Goal: Transaction & Acquisition: Book appointment/travel/reservation

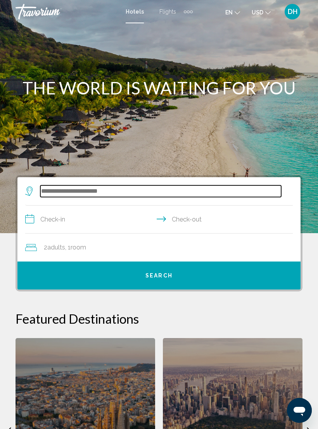
click at [97, 193] on input "Search widget" at bounding box center [160, 191] width 241 height 12
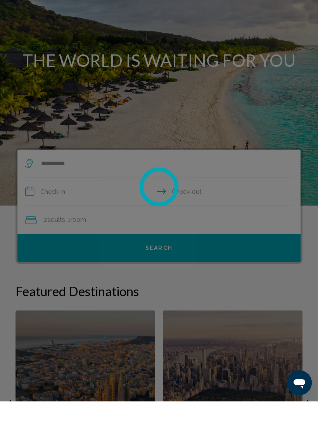
click at [59, 191] on div at bounding box center [159, 214] width 318 height 429
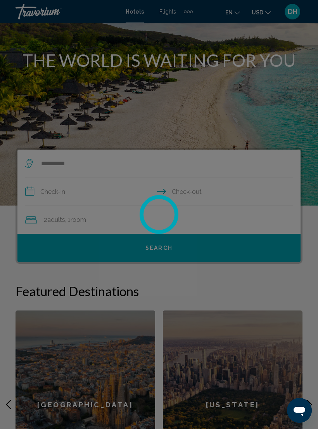
click at [33, 188] on div at bounding box center [159, 214] width 318 height 429
click at [255, 256] on div at bounding box center [159, 214] width 318 height 429
click at [267, 244] on div at bounding box center [159, 214] width 318 height 429
click at [276, 236] on div at bounding box center [159, 214] width 318 height 429
click at [63, 196] on div at bounding box center [159, 214] width 318 height 429
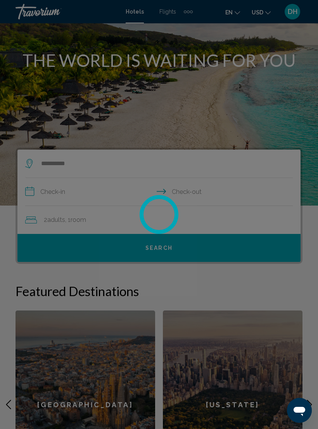
click at [29, 194] on div at bounding box center [159, 214] width 318 height 429
click at [31, 192] on div at bounding box center [159, 214] width 318 height 429
click at [25, 194] on div at bounding box center [159, 214] width 318 height 429
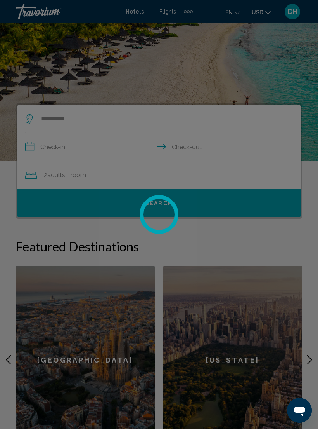
scroll to position [76, 0]
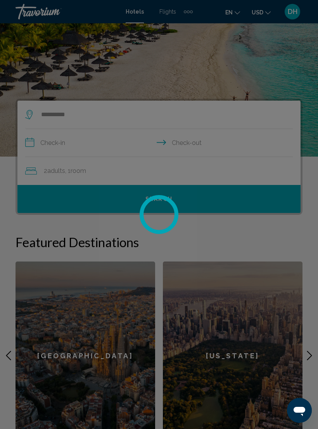
click at [306, 352] on div at bounding box center [159, 214] width 318 height 429
click at [313, 361] on div at bounding box center [159, 214] width 318 height 429
click at [80, 46] on div at bounding box center [159, 214] width 318 height 429
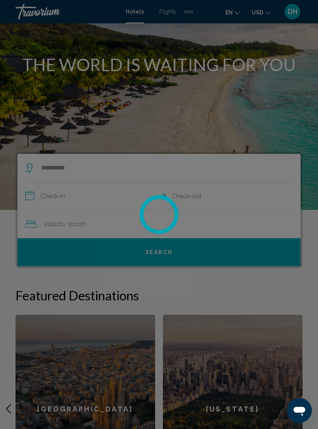
scroll to position [24, 0]
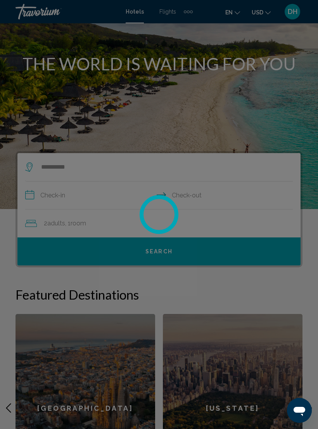
click at [131, 16] on div at bounding box center [159, 214] width 318 height 429
click at [291, 19] on div at bounding box center [159, 214] width 318 height 429
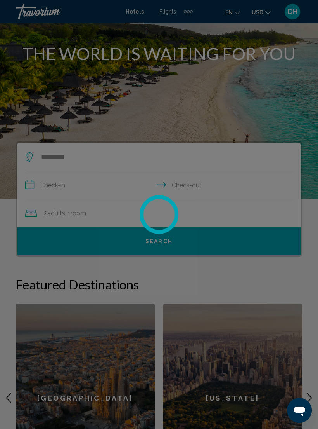
scroll to position [35, 0]
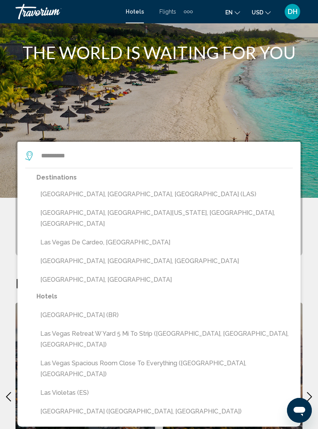
click at [116, 188] on button "[GEOGRAPHIC_DATA], [GEOGRAPHIC_DATA], [GEOGRAPHIC_DATA] (LAS)" at bounding box center [164, 194] width 257 height 15
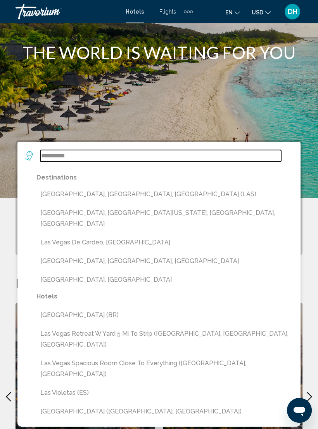
type input "**********"
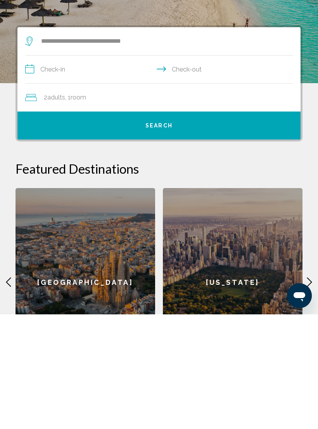
click at [29, 170] on input "**********" at bounding box center [160, 185] width 271 height 30
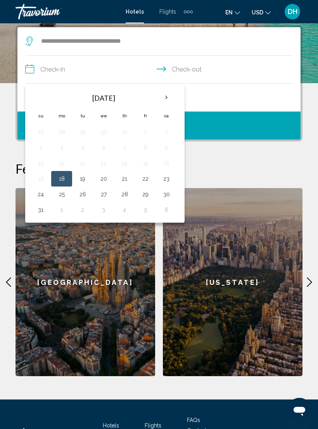
click at [172, 97] on th "Next month" at bounding box center [166, 97] width 21 height 17
click at [173, 99] on th "Next month" at bounding box center [166, 97] width 21 height 17
click at [68, 196] on button "27" at bounding box center [62, 194] width 12 height 11
click at [131, 195] on button "30" at bounding box center [124, 194] width 12 height 11
type input "**********"
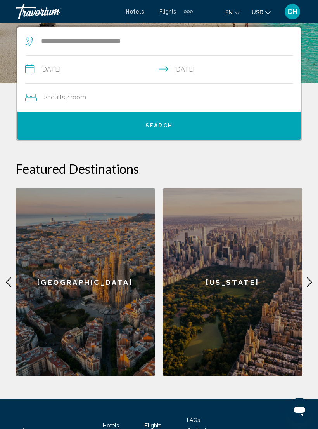
click at [70, 99] on span ", 1 Room rooms" at bounding box center [75, 97] width 21 height 11
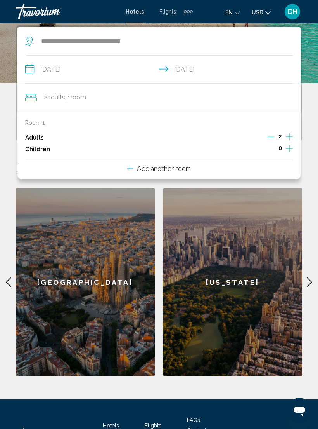
click at [130, 172] on icon "Travelers: 2 adults, 0 children" at bounding box center [130, 167] width 6 height 9
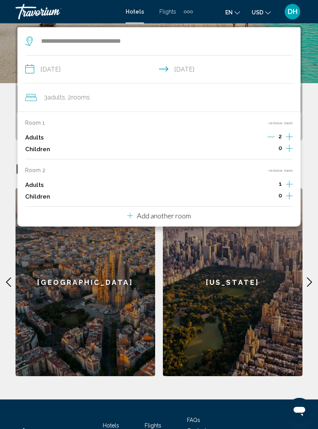
click at [269, 222] on div "Room 1 remove room Adults 2 Children 0 Room 2 remove room Adults 1 Children 0 A…" at bounding box center [158, 168] width 283 height 115
click at [288, 141] on icon "Increment adults" at bounding box center [289, 136] width 7 height 9
click at [57, 101] on span "4 Adult Adults" at bounding box center [55, 97] width 22 height 11
click at [273, 136] on icon "Decrement adults" at bounding box center [271, 136] width 7 height 7
click at [281, 138] on span "1" at bounding box center [280, 136] width 3 height 6
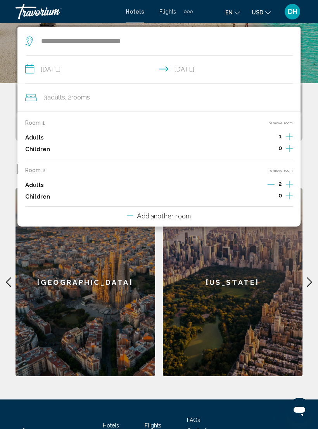
click at [292, 136] on icon "Increment adults" at bounding box center [289, 136] width 7 height 9
click at [284, 137] on div "2" at bounding box center [280, 138] width 25 height 12
click at [41, 124] on p "Room 1" at bounding box center [35, 123] width 20 height 6
click at [271, 136] on icon "Decrement adults" at bounding box center [271, 136] width 7 height 7
click at [287, 150] on icon "Increment children" at bounding box center [289, 148] width 7 height 9
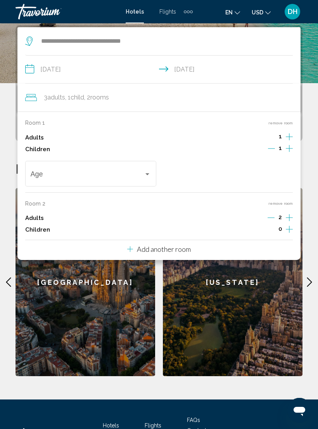
click at [270, 149] on icon "Decrement children" at bounding box center [271, 148] width 7 height 0
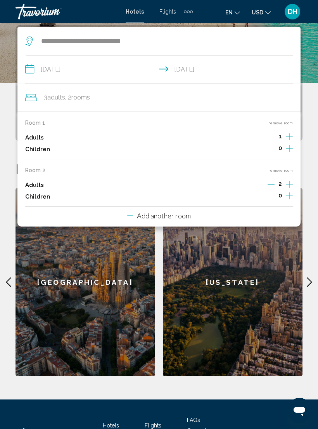
click at [57, 99] on span "Adults" at bounding box center [56, 97] width 18 height 7
click at [292, 141] on icon "Increment adults" at bounding box center [289, 136] width 7 height 9
click at [273, 137] on icon "Decrement adults" at bounding box center [271, 137] width 7 height 0
click at [292, 136] on icon "Increment adults" at bounding box center [289, 136] width 7 height 9
click at [57, 93] on span "4 Adult Adults" at bounding box center [55, 97] width 22 height 11
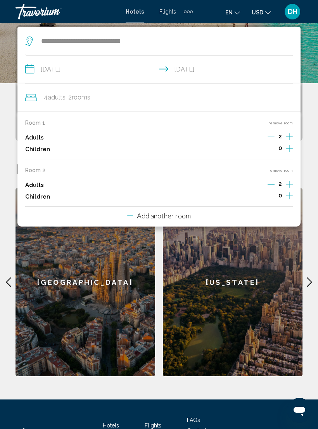
click at [30, 43] on icon "Search widget" at bounding box center [29, 40] width 9 height 9
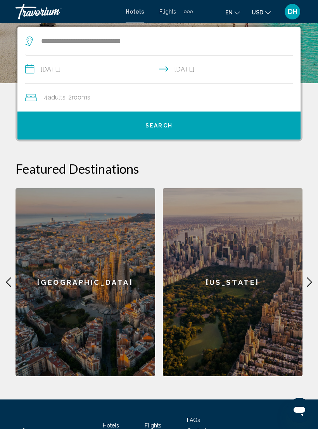
click at [185, 123] on button "Search" at bounding box center [158, 125] width 283 height 28
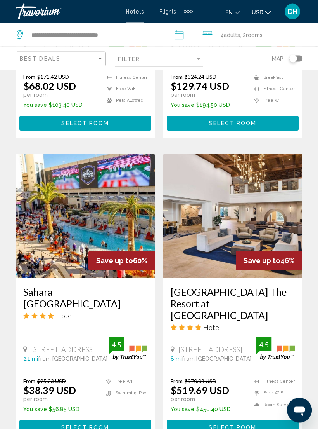
scroll to position [1128, 0]
click at [251, 424] on span "Select Room" at bounding box center [233, 427] width 48 height 6
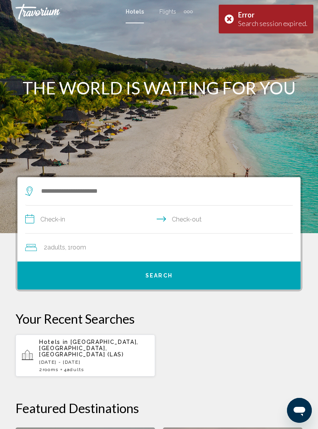
click at [83, 244] on span "Room" at bounding box center [79, 246] width 16 height 7
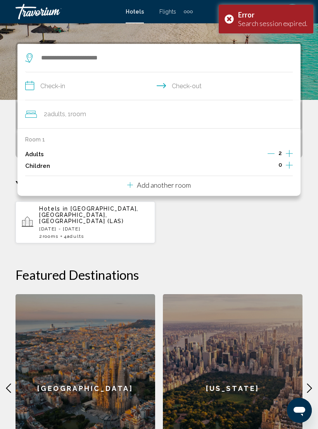
scroll to position [150, 0]
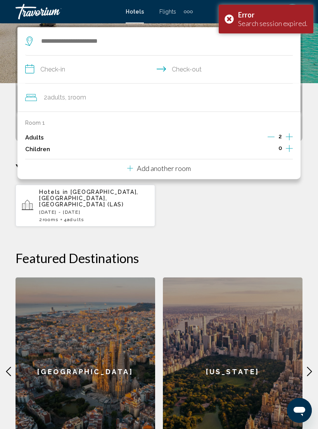
click at [171, 172] on p "Add another room" at bounding box center [164, 168] width 54 height 9
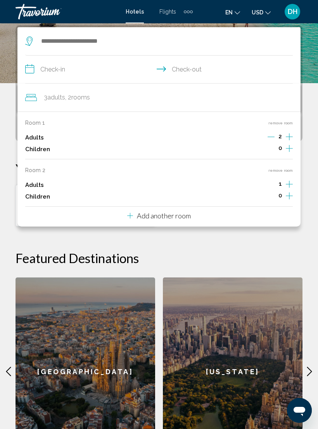
click at [30, 39] on icon "Search widget" at bounding box center [29, 40] width 9 height 9
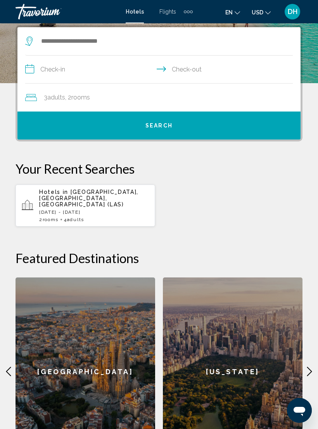
click at [33, 63] on input "**********" at bounding box center [160, 71] width 271 height 30
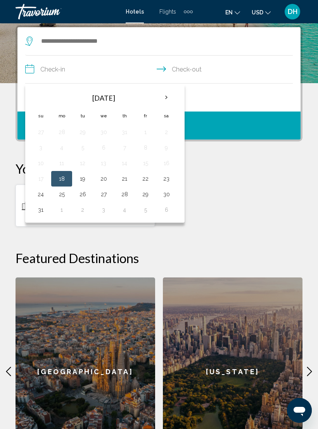
click at [175, 94] on th "Next month" at bounding box center [166, 97] width 21 height 17
click at [171, 98] on th "Next month" at bounding box center [166, 97] width 21 height 17
click at [66, 195] on button "27" at bounding box center [62, 194] width 12 height 11
click at [129, 193] on button "30" at bounding box center [124, 194] width 12 height 11
type input "**********"
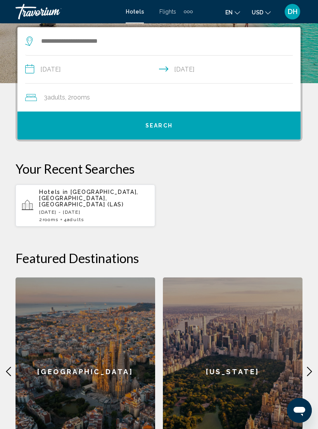
click at [207, 129] on button "Search" at bounding box center [158, 125] width 283 height 28
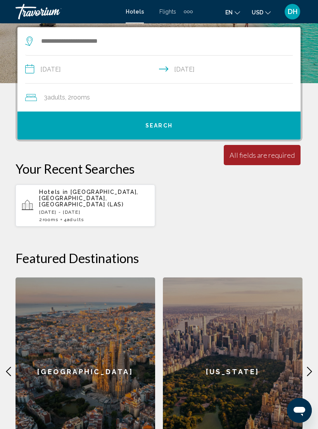
click at [49, 98] on span "Adults" at bounding box center [56, 97] width 18 height 7
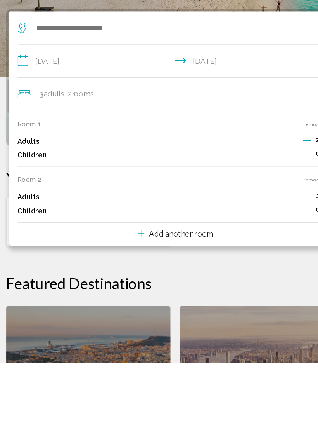
scroll to position [135, 0]
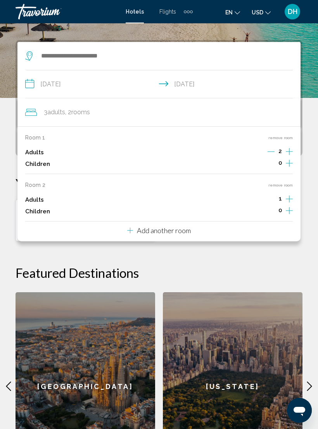
click at [29, 52] on icon "Search widget" at bounding box center [28, 55] width 7 height 9
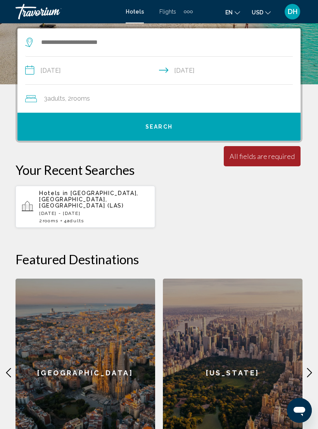
scroll to position [150, 0]
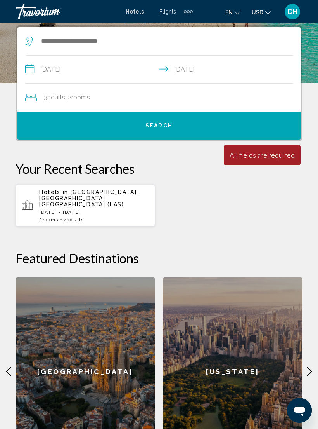
click at [267, 160] on div "Minimum length of stay is 1 day All fields are required Children ages are requi…" at bounding box center [262, 155] width 77 height 20
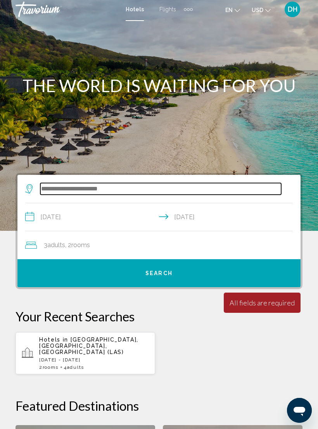
click at [97, 186] on input "Search widget" at bounding box center [160, 189] width 241 height 12
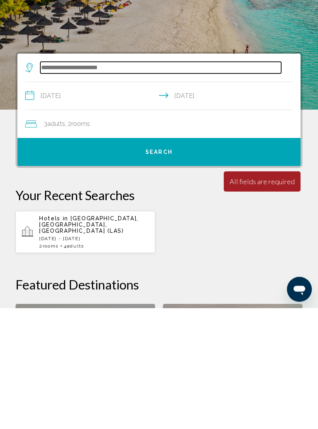
scroll to position [19, 0]
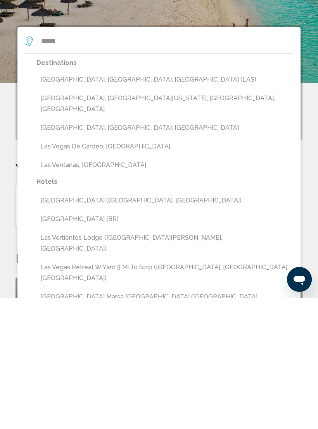
click at [80, 203] on button "[GEOGRAPHIC_DATA], [GEOGRAPHIC_DATA], [GEOGRAPHIC_DATA] (LAS)" at bounding box center [164, 210] width 257 height 15
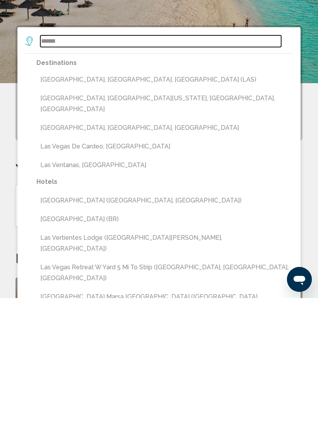
type input "**********"
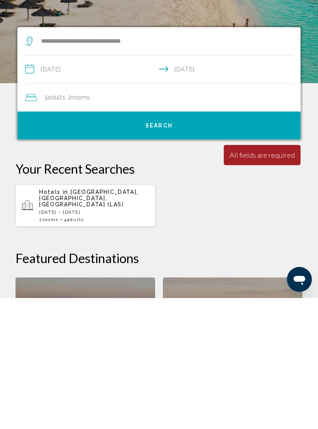
click at [169, 253] on span "Search" at bounding box center [159, 256] width 27 height 6
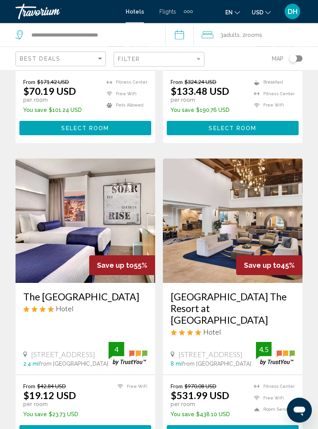
scroll to position [1143, 0]
click at [248, 213] on img "Main content" at bounding box center [233, 220] width 140 height 124
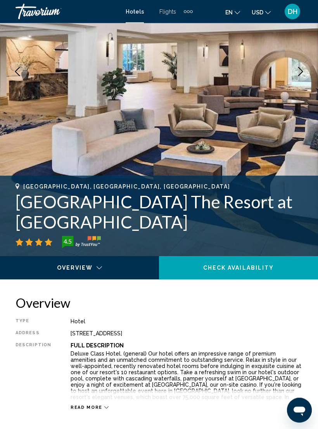
scroll to position [136, 0]
click at [99, 269] on div "Main content" at bounding box center [76, 273] width 142 height 8
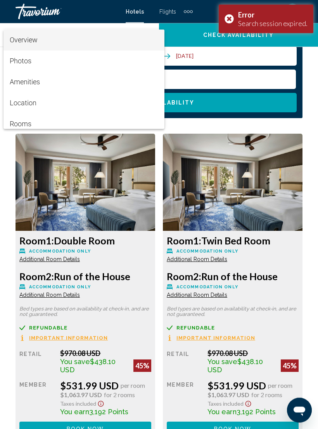
scroll to position [1242, 0]
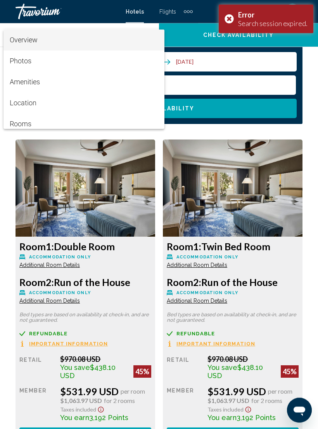
click at [262, 204] on div at bounding box center [159, 214] width 318 height 429
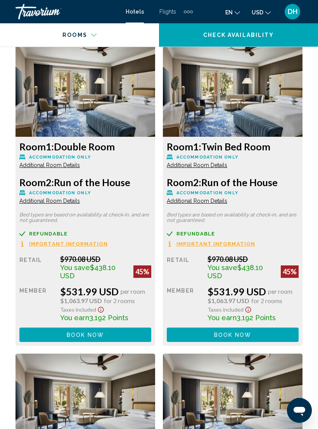
scroll to position [1342, 0]
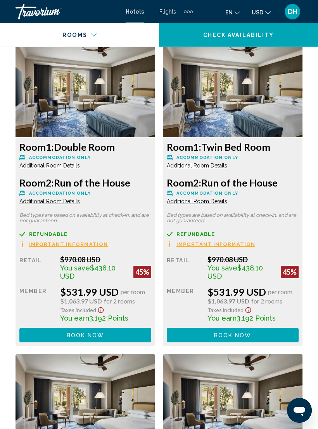
click at [80, 200] on span "Additional Room Details" at bounding box center [49, 201] width 61 height 6
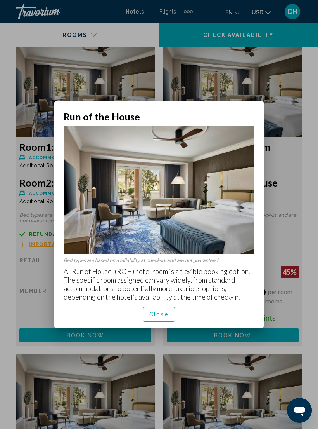
scroll to position [0, 0]
click at [163, 316] on span "Close" at bounding box center [158, 314] width 19 height 6
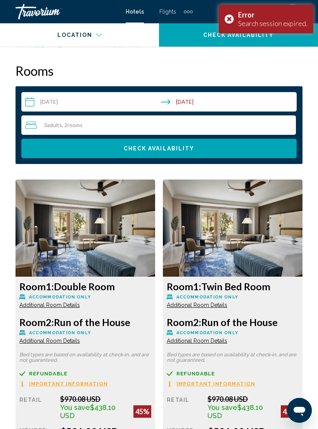
scroll to position [1196, 0]
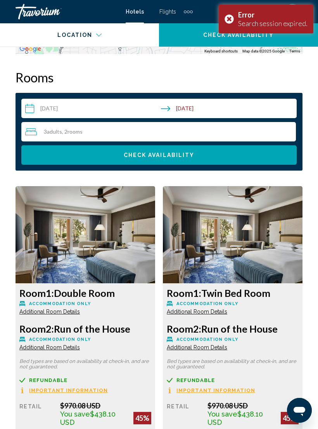
click at [155, 230] on img "Main content" at bounding box center [86, 234] width 140 height 97
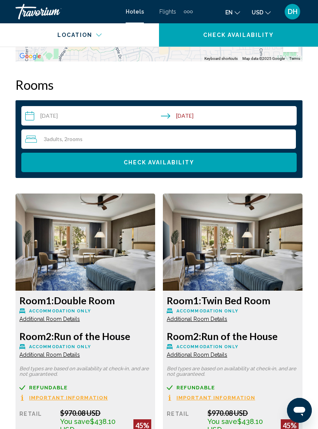
scroll to position [1192, 0]
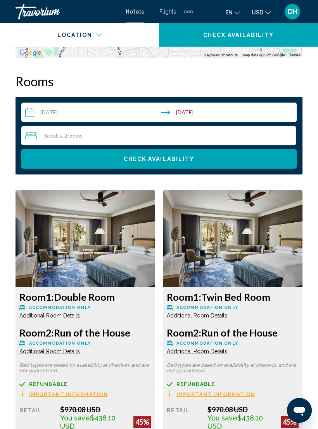
click at [151, 334] on h3 "Room 2: Run of the House" at bounding box center [85, 333] width 132 height 12
click at [151, 333] on h3 "Room 2: Run of the House" at bounding box center [85, 333] width 132 height 12
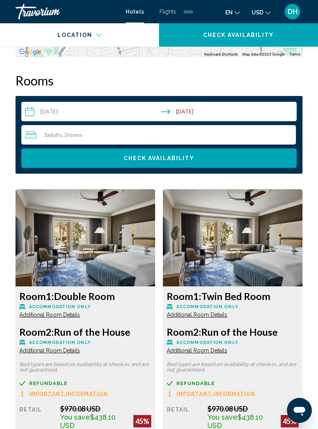
click at [54, 334] on span "Room 2:" at bounding box center [36, 332] width 35 height 12
click at [151, 330] on h3 "Room 2: Run of the House" at bounding box center [85, 332] width 132 height 12
click at [80, 353] on span "Additional Room Details" at bounding box center [49, 350] width 61 height 6
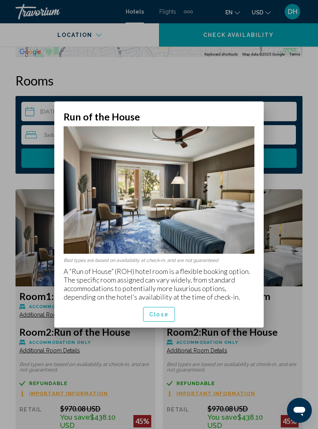
click at [158, 312] on span "Close" at bounding box center [158, 314] width 19 height 6
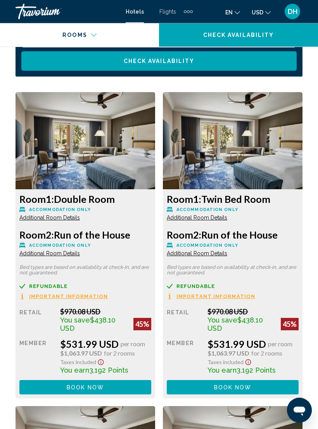
scroll to position [1290, 0]
click at [151, 296] on div "Refundable Non-refundable Non-refundable Important Information" at bounding box center [85, 291] width 132 height 16
click at [151, 293] on div "Refundable Non-refundable Non-refundable Important Information" at bounding box center [85, 291] width 132 height 16
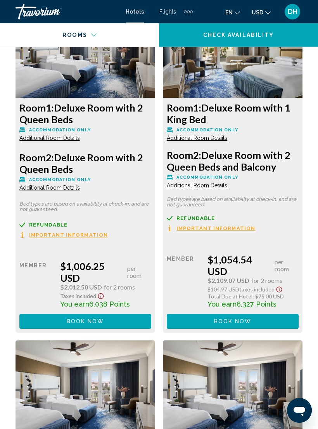
scroll to position [2652, 0]
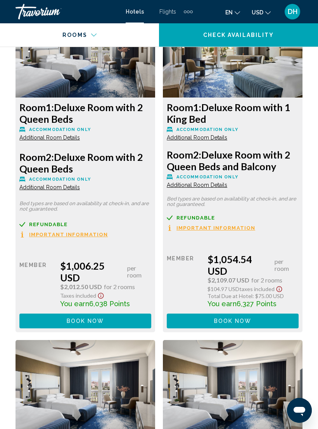
click at [94, 38] on div "Main content" at bounding box center [76, 40] width 142 height 8
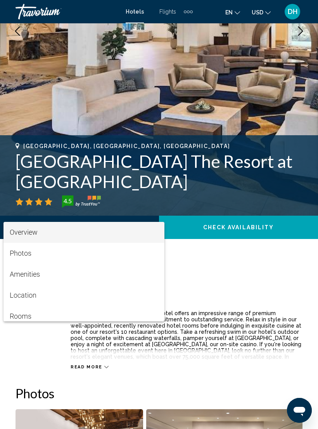
scroll to position [0, 0]
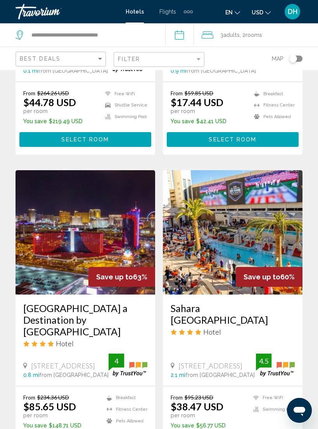
scroll to position [523, 0]
click at [109, 229] on img "Main content" at bounding box center [86, 232] width 140 height 124
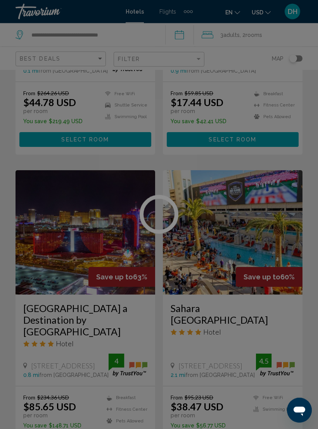
scroll to position [523, 0]
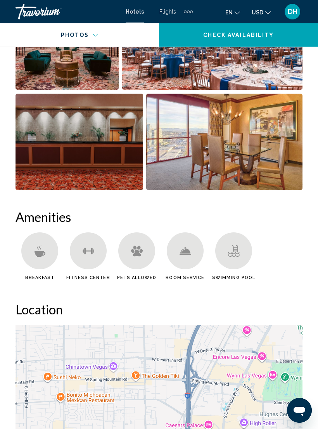
scroll to position [634, 0]
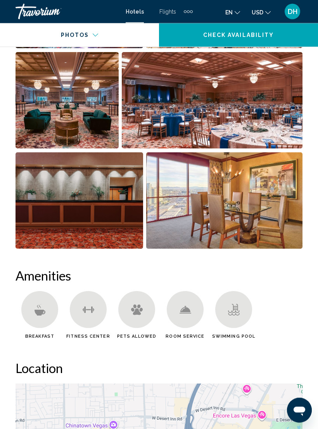
click at [251, 211] on img "Open full-screen image slider" at bounding box center [224, 201] width 157 height 96
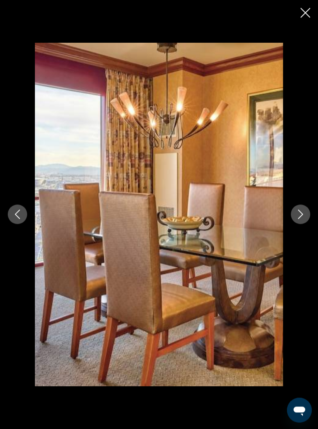
scroll to position [634, 0]
click at [309, 19] on button "Close slideshow" at bounding box center [306, 14] width 10 height 12
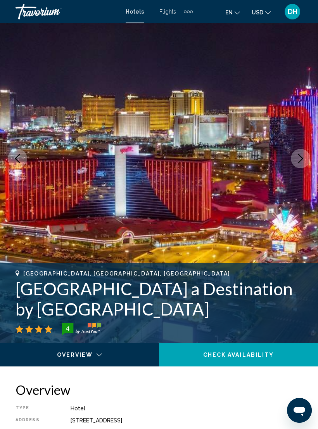
scroll to position [0, 0]
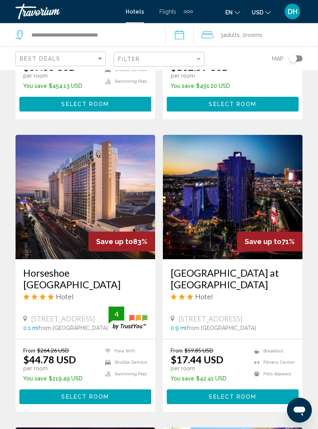
scroll to position [261, 0]
